Goal: Information Seeking & Learning: Compare options

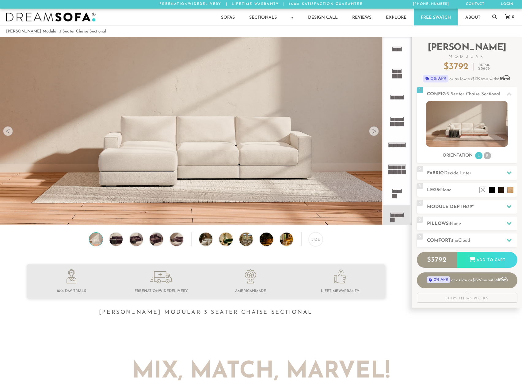
click at [397, 94] on icon at bounding box center [397, 97] width 24 height 24
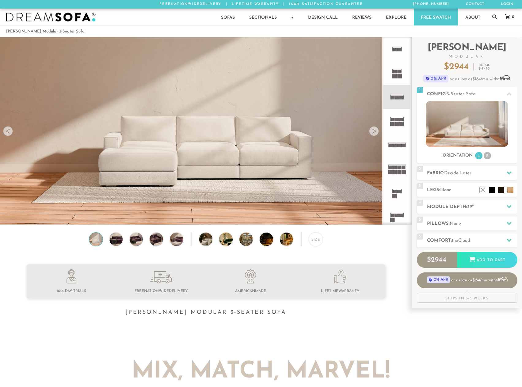
click at [399, 121] on rect at bounding box center [401, 120] width 4 height 4
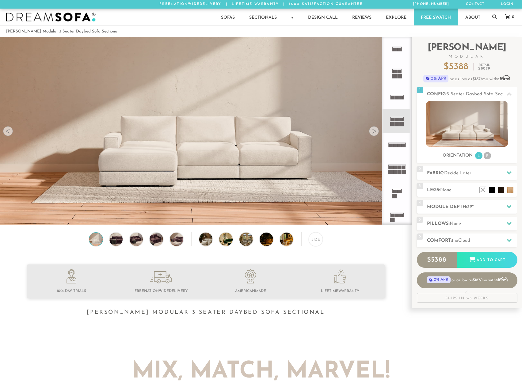
click at [398, 145] on rect at bounding box center [399, 146] width 4 height 4
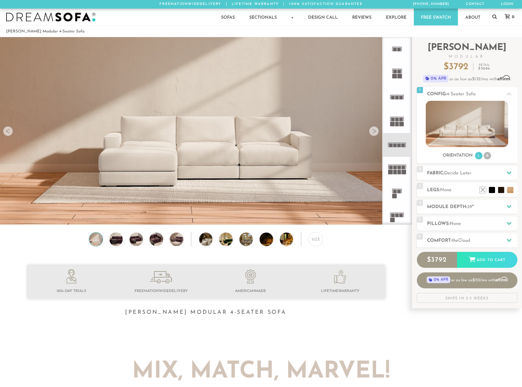
click at [398, 216] on rect at bounding box center [397, 216] width 4 height 4
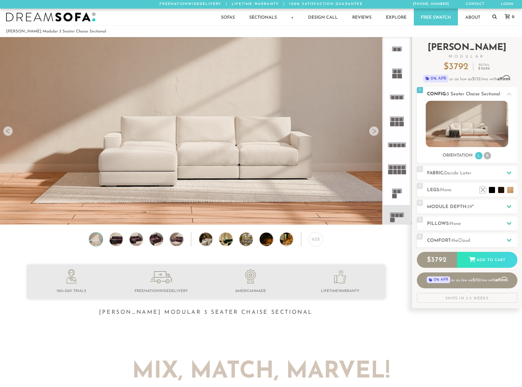
click at [487, 156] on li "R" at bounding box center [486, 155] width 7 height 7
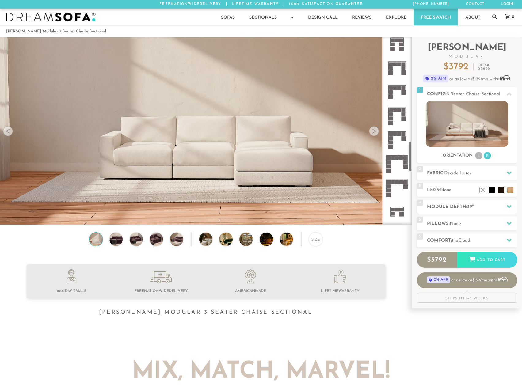
scroll to position [630, 0]
